Goal: Transaction & Acquisition: Download file/media

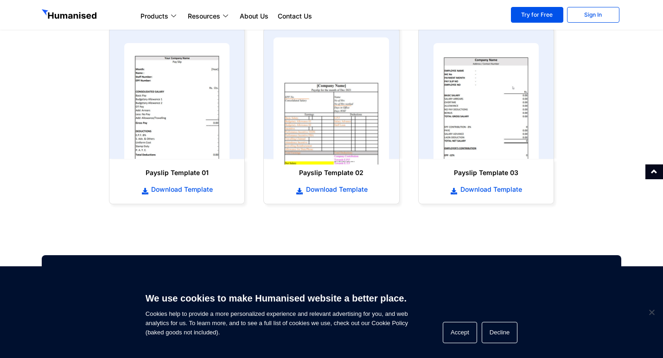
scroll to position [464, 0]
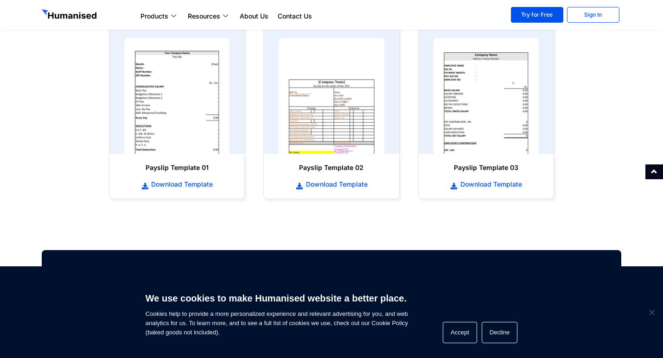
click at [274, 222] on section "Excited yet? Let's book you in for a free online demo! Book a call now to: Expe…" at bounding box center [331, 306] width 589 height 195
click at [203, 186] on span "Download Template" at bounding box center [181, 184] width 64 height 9
click at [489, 188] on span "Download Template" at bounding box center [490, 184] width 64 height 9
click at [469, 186] on span "Download Template" at bounding box center [490, 184] width 64 height 9
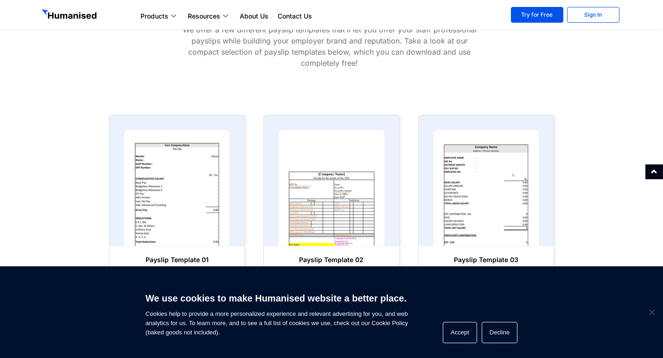
scroll to position [371, 0]
